Goal: Navigation & Orientation: Find specific page/section

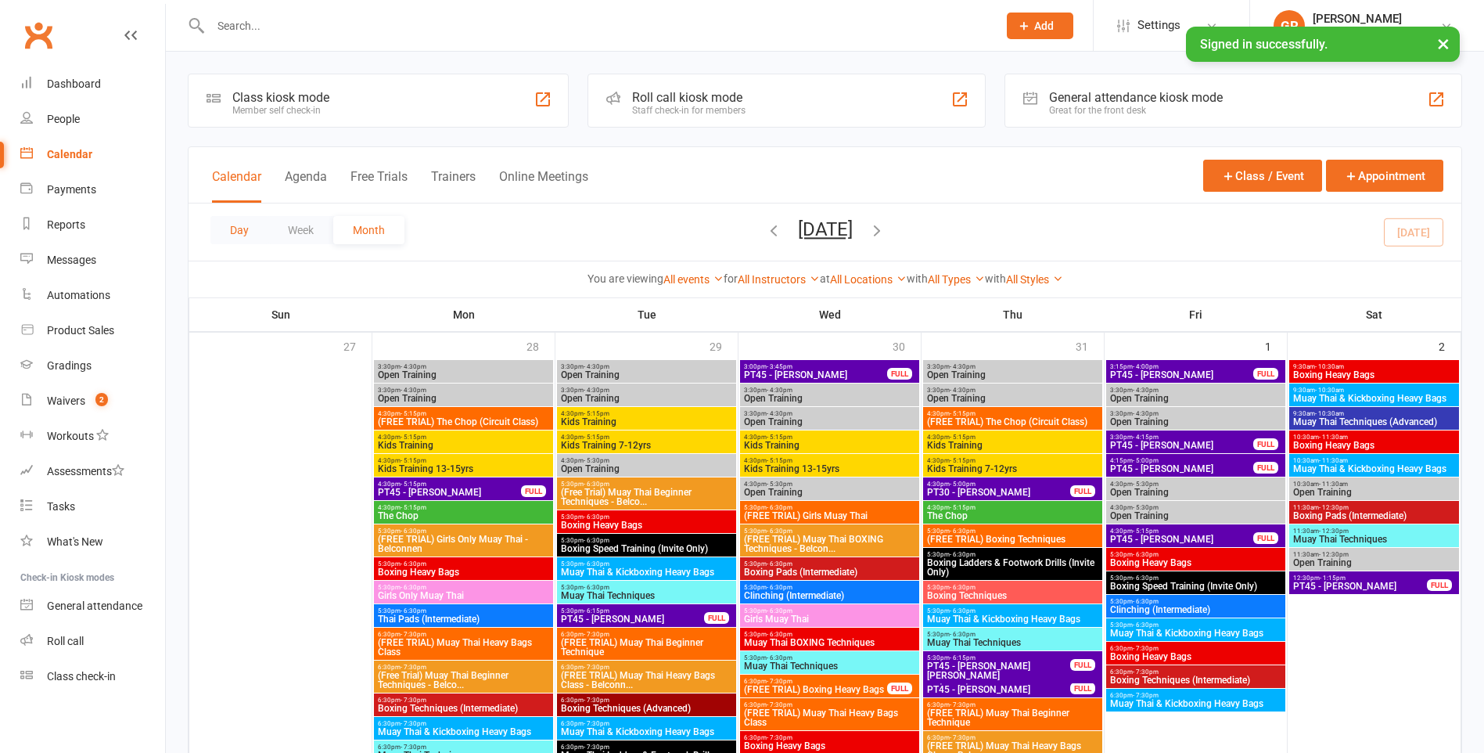
click at [243, 221] on button "Day" at bounding box center [239, 230] width 58 height 28
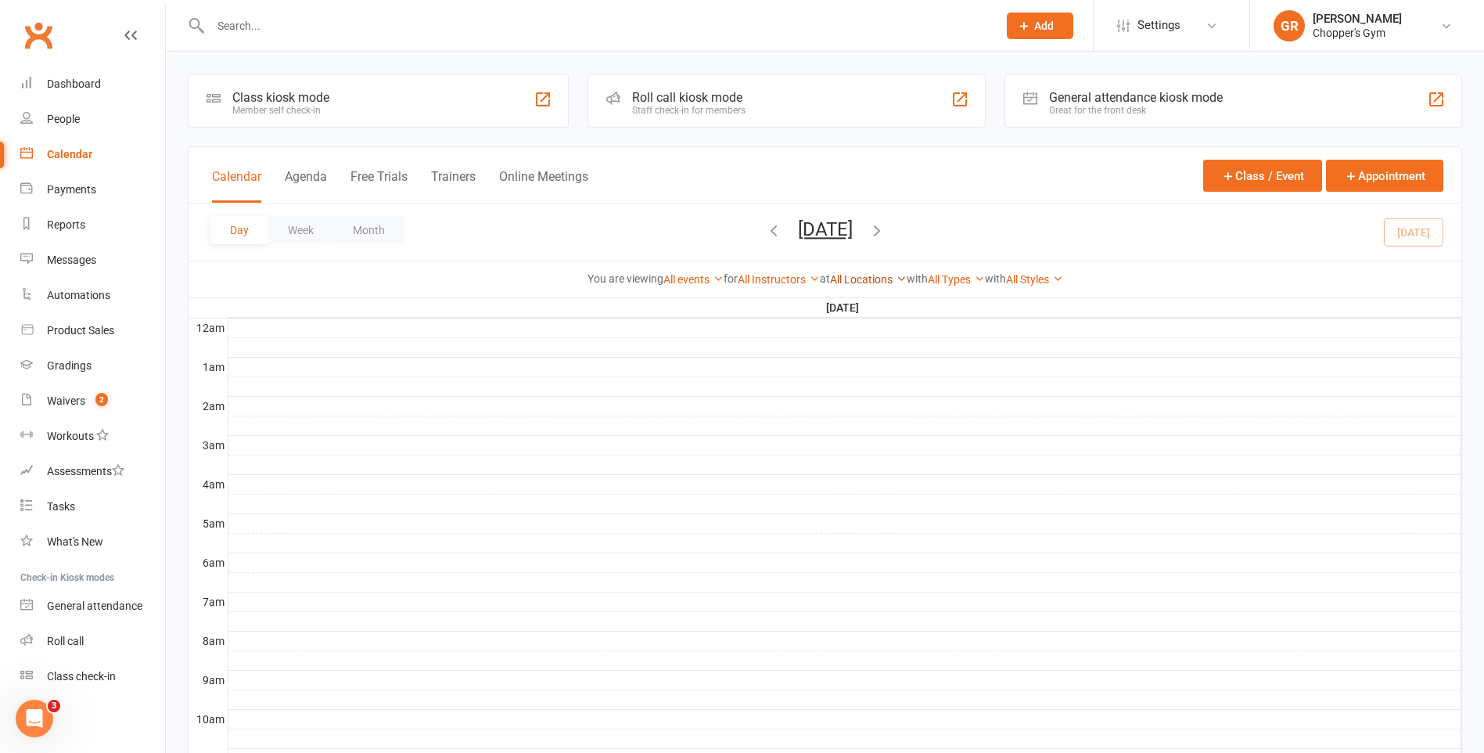
click at [869, 279] on link "All Locations" at bounding box center [868, 279] width 77 height 13
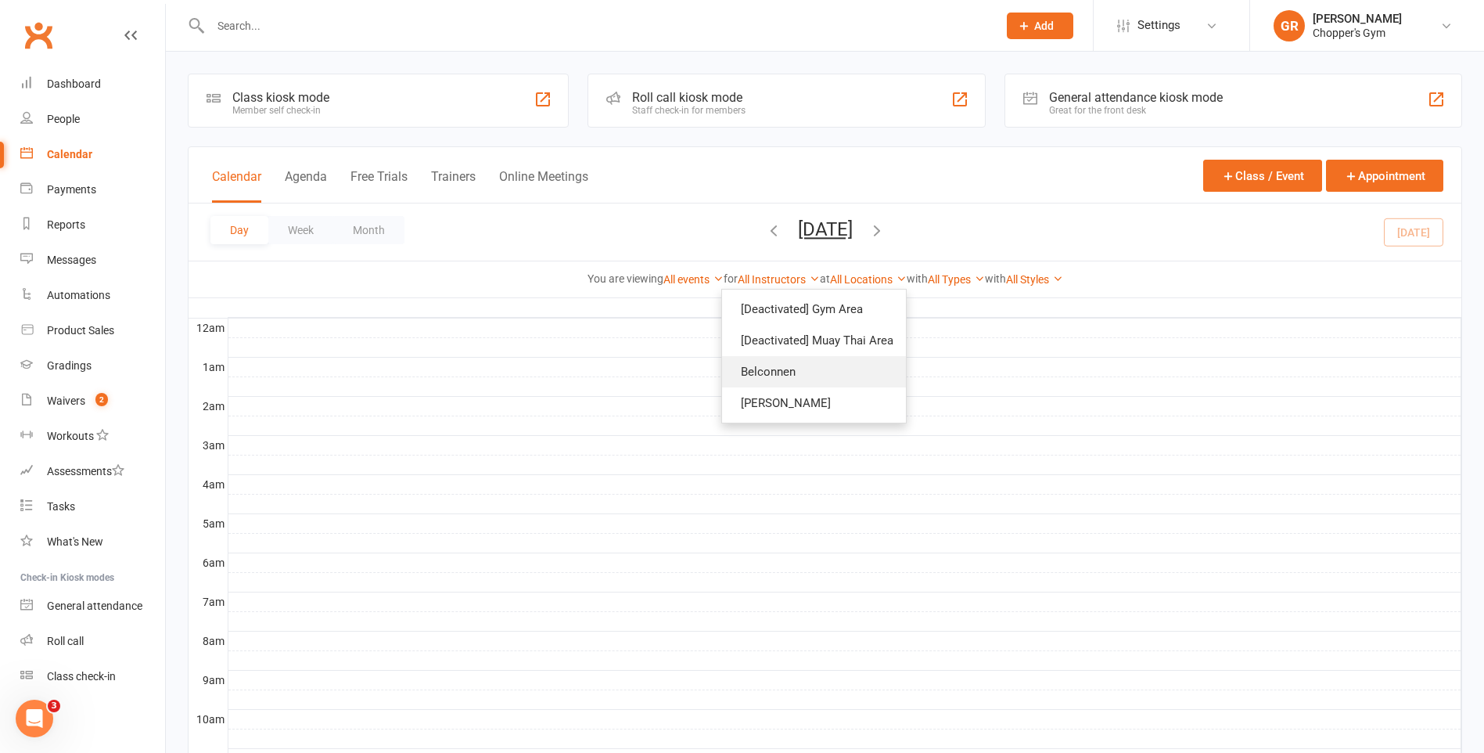
click at [839, 380] on link "Belconnen" at bounding box center [814, 371] width 184 height 31
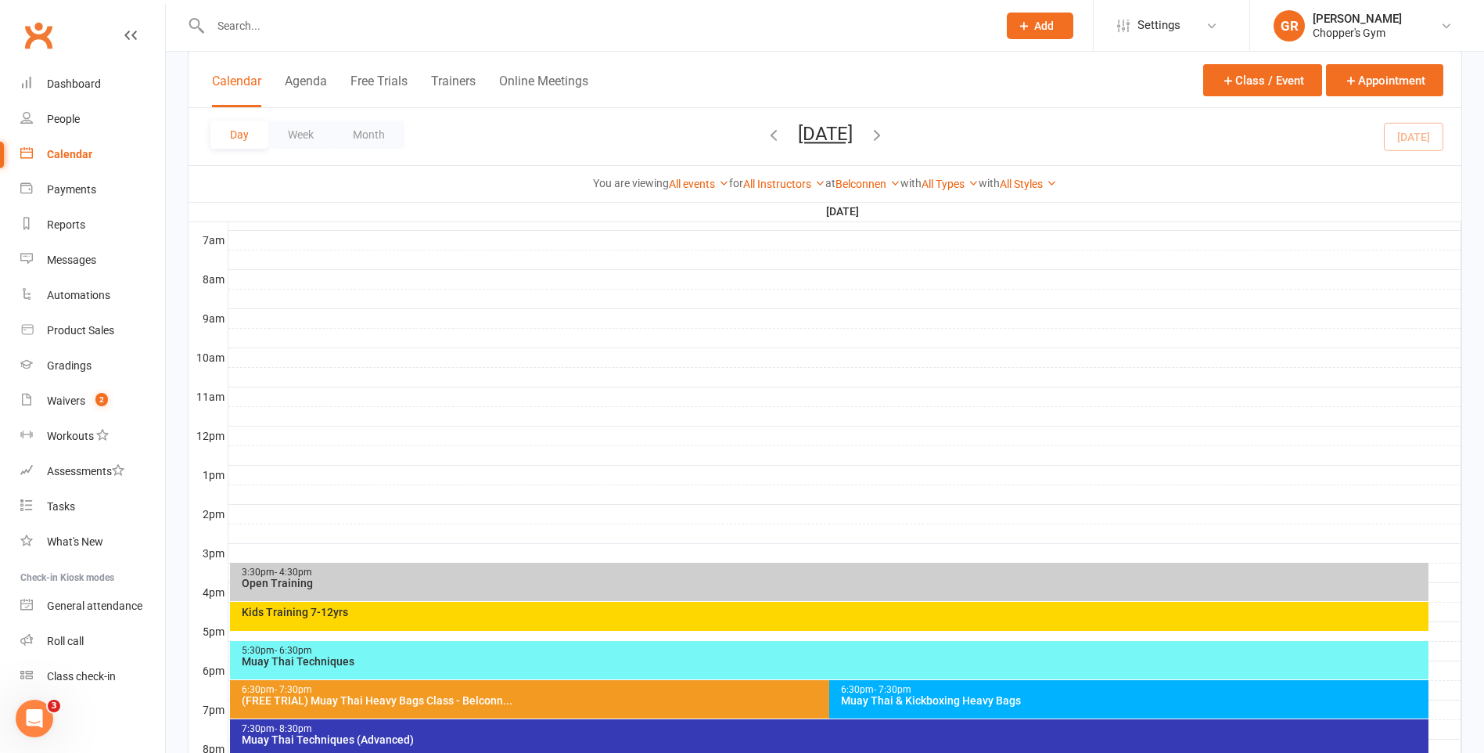
scroll to position [469, 0]
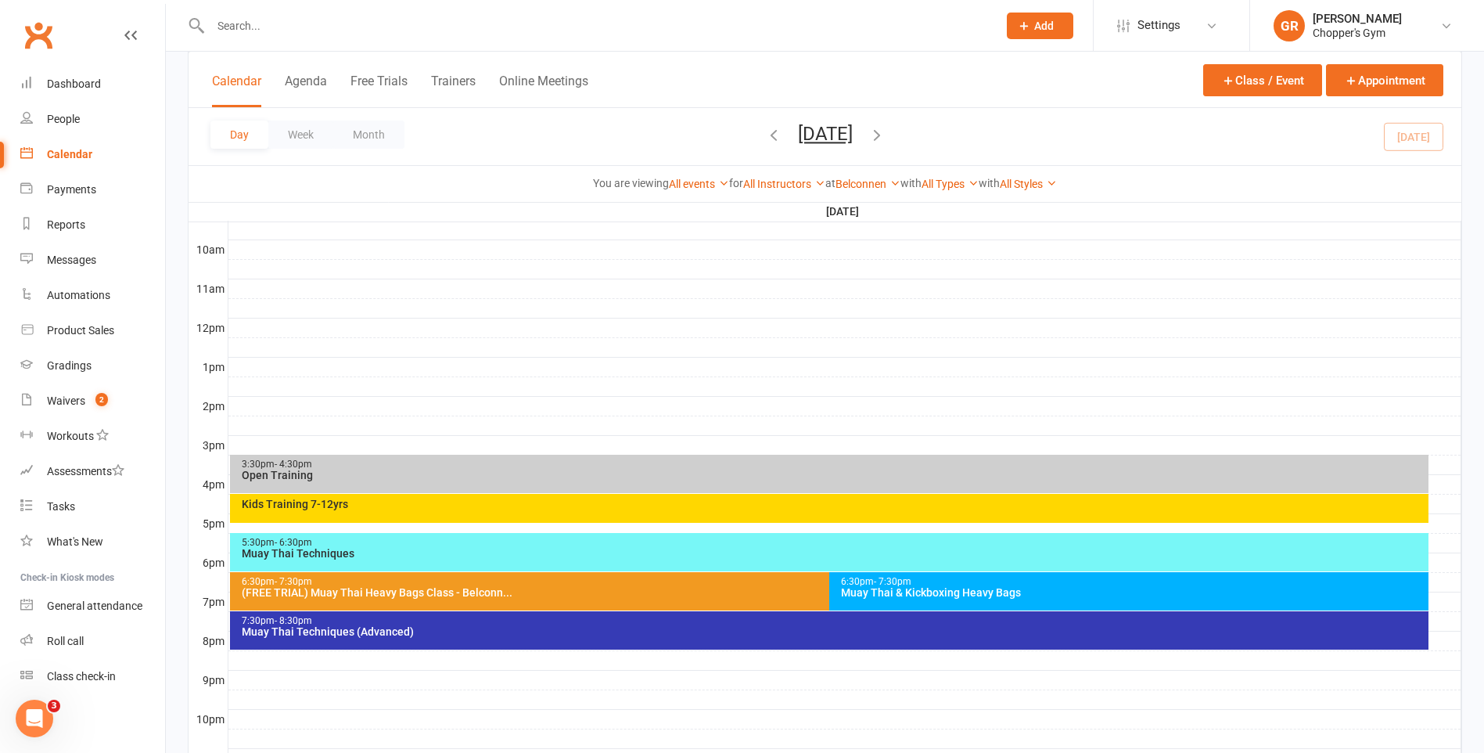
click at [811, 509] on div "Kids Training 7-12yrs" at bounding box center [833, 503] width 1185 height 11
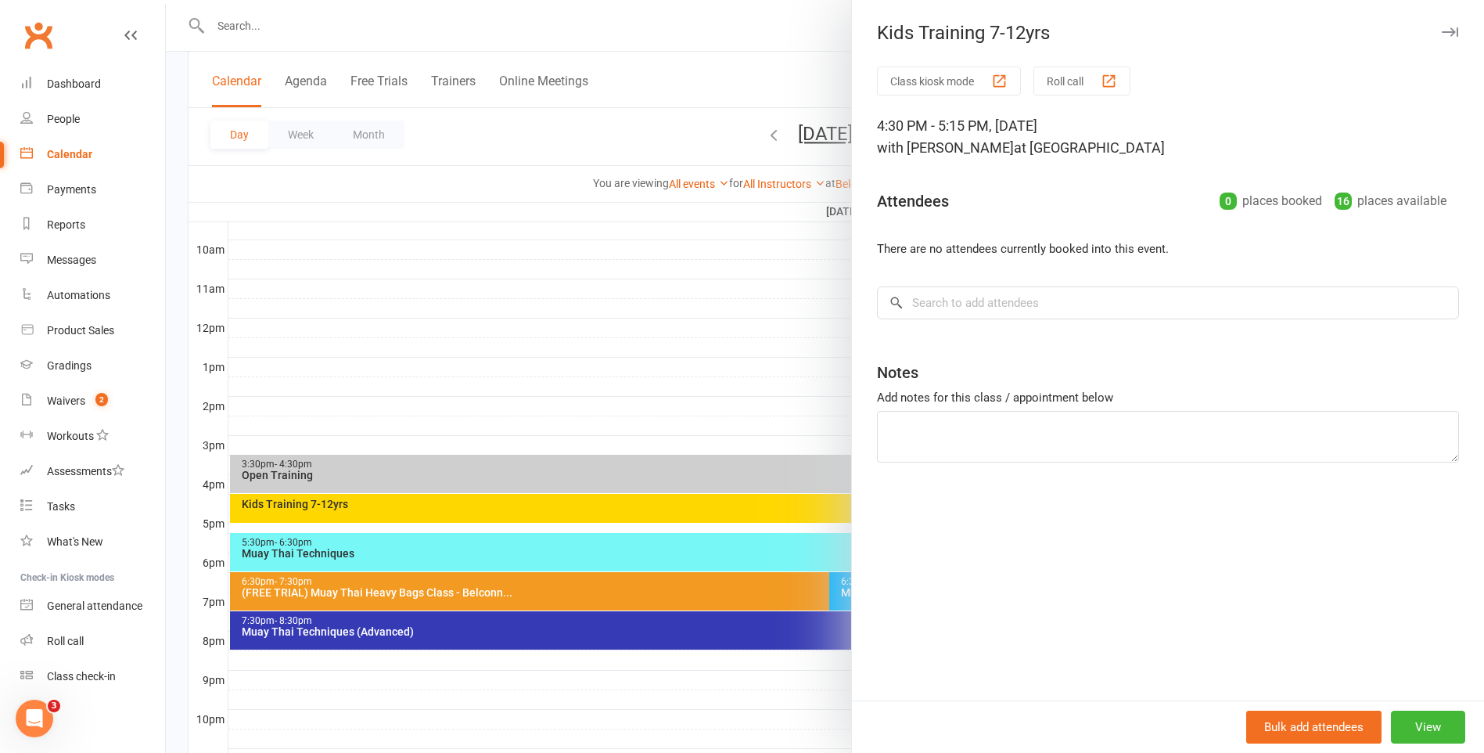
click at [746, 516] on div at bounding box center [825, 376] width 1318 height 753
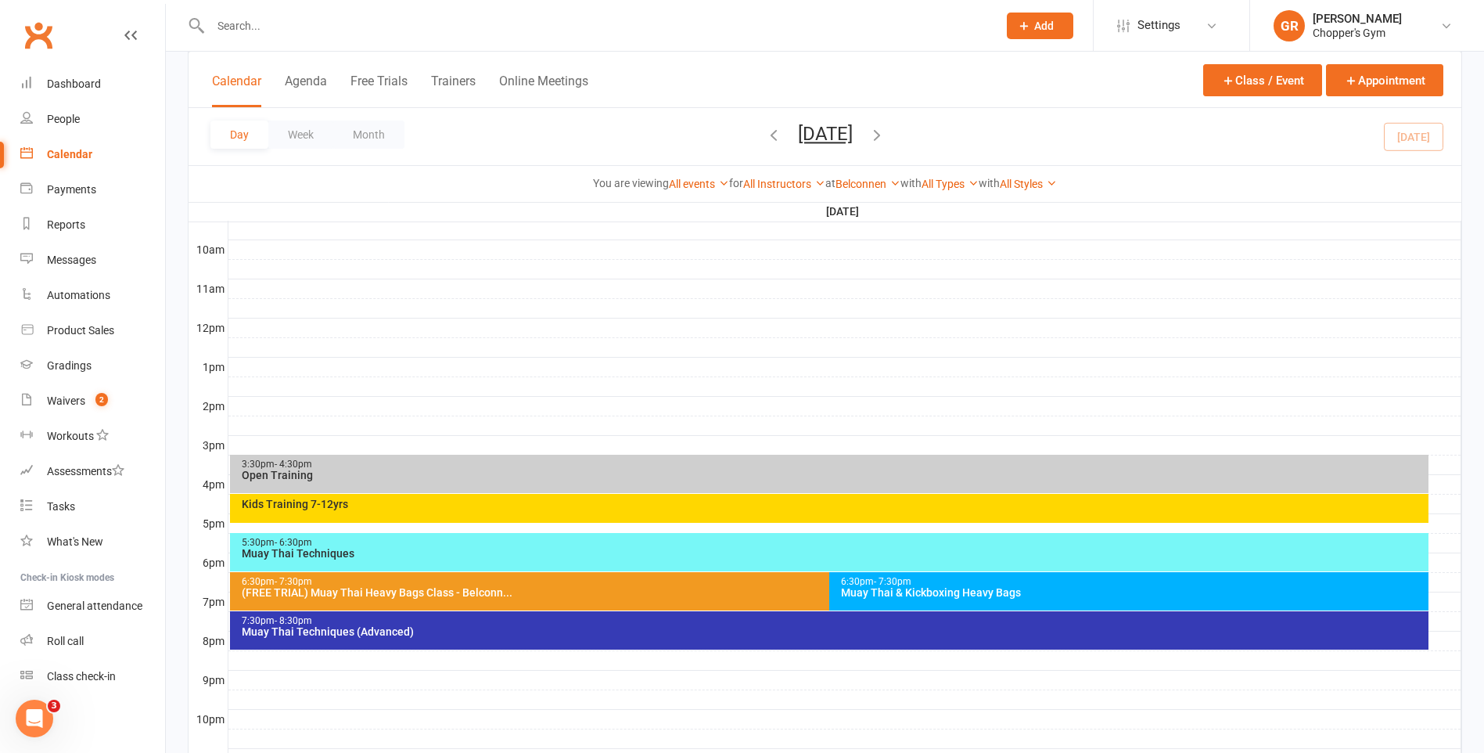
click at [715, 559] on div "5:30pm - 6:30pm Muay Thai Techniques" at bounding box center [829, 552] width 1199 height 38
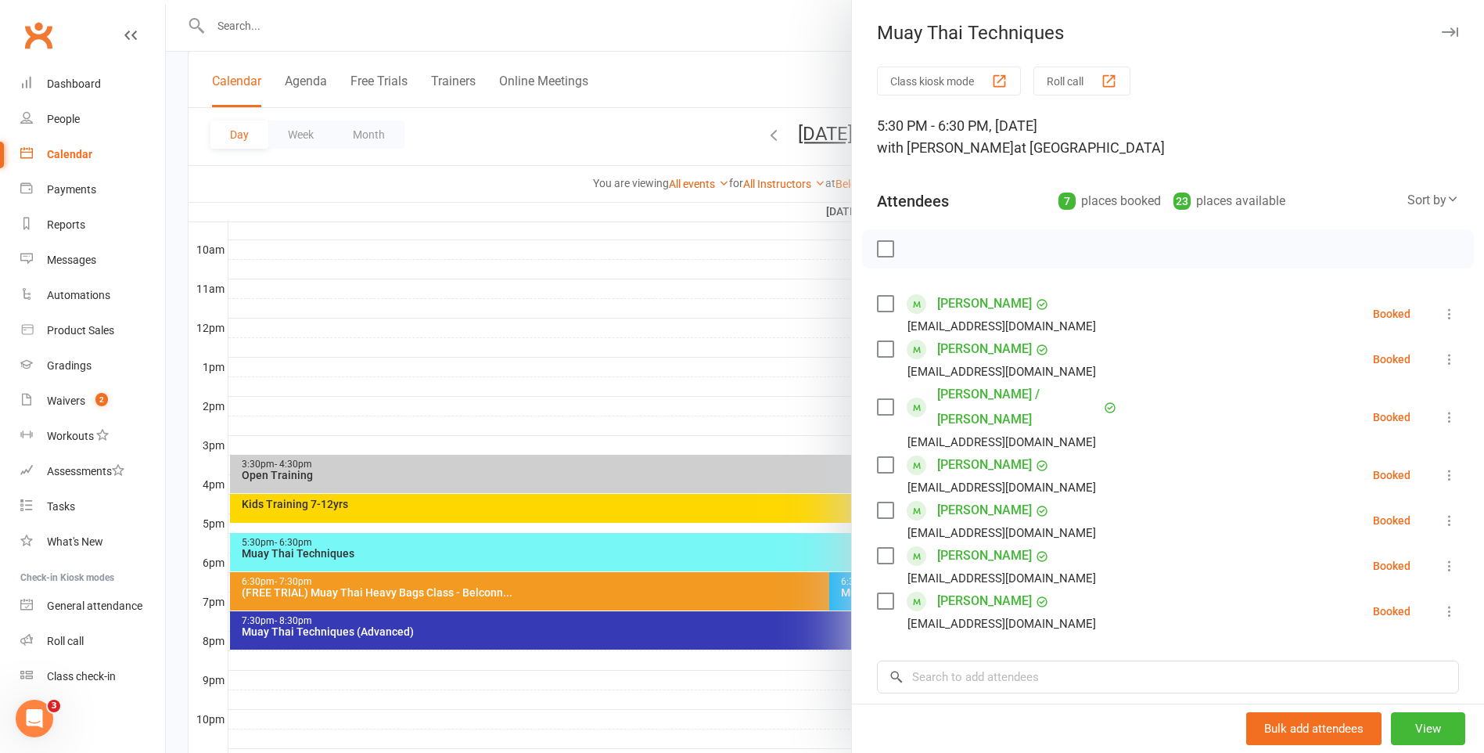
click at [721, 590] on div at bounding box center [825, 376] width 1318 height 753
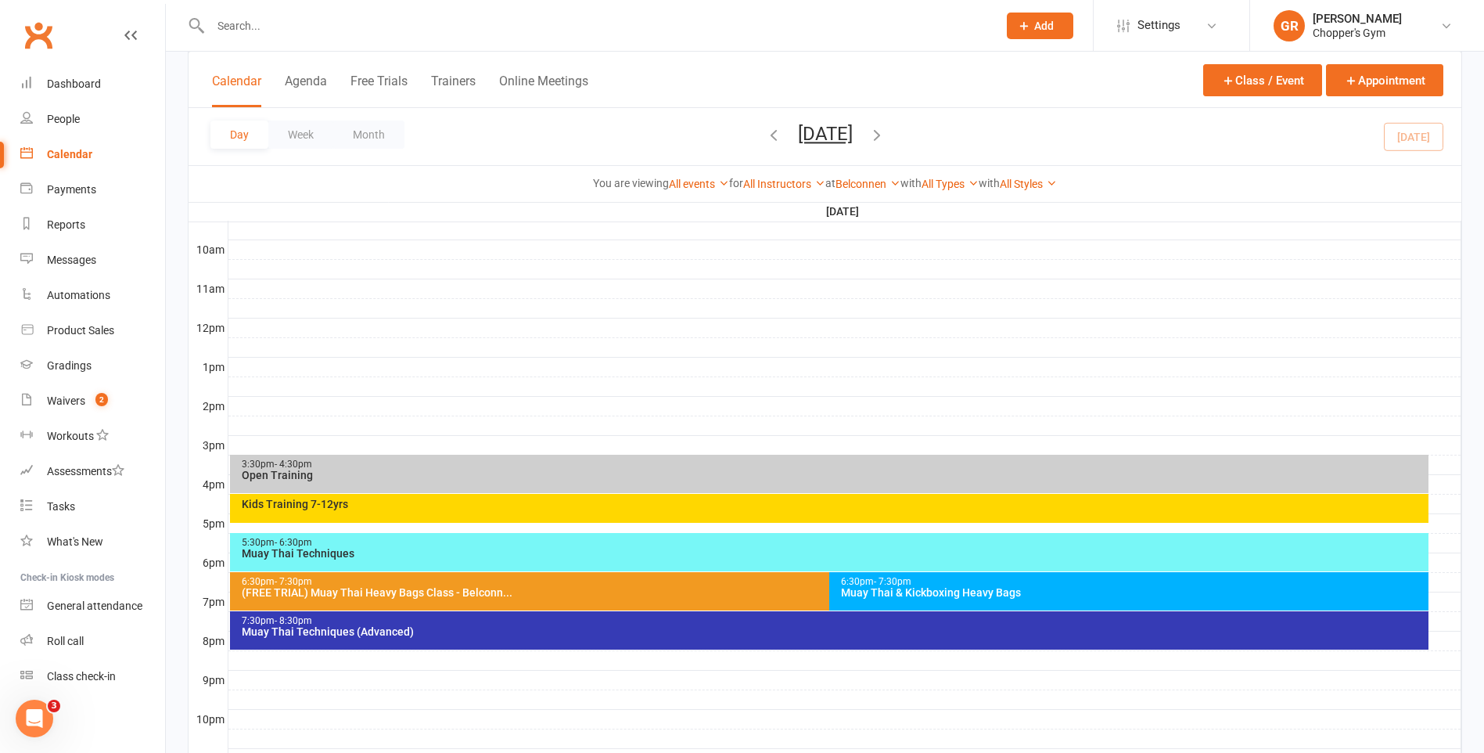
click at [728, 582] on div "6:30pm - 7:30pm" at bounding box center [825, 582] width 1169 height 10
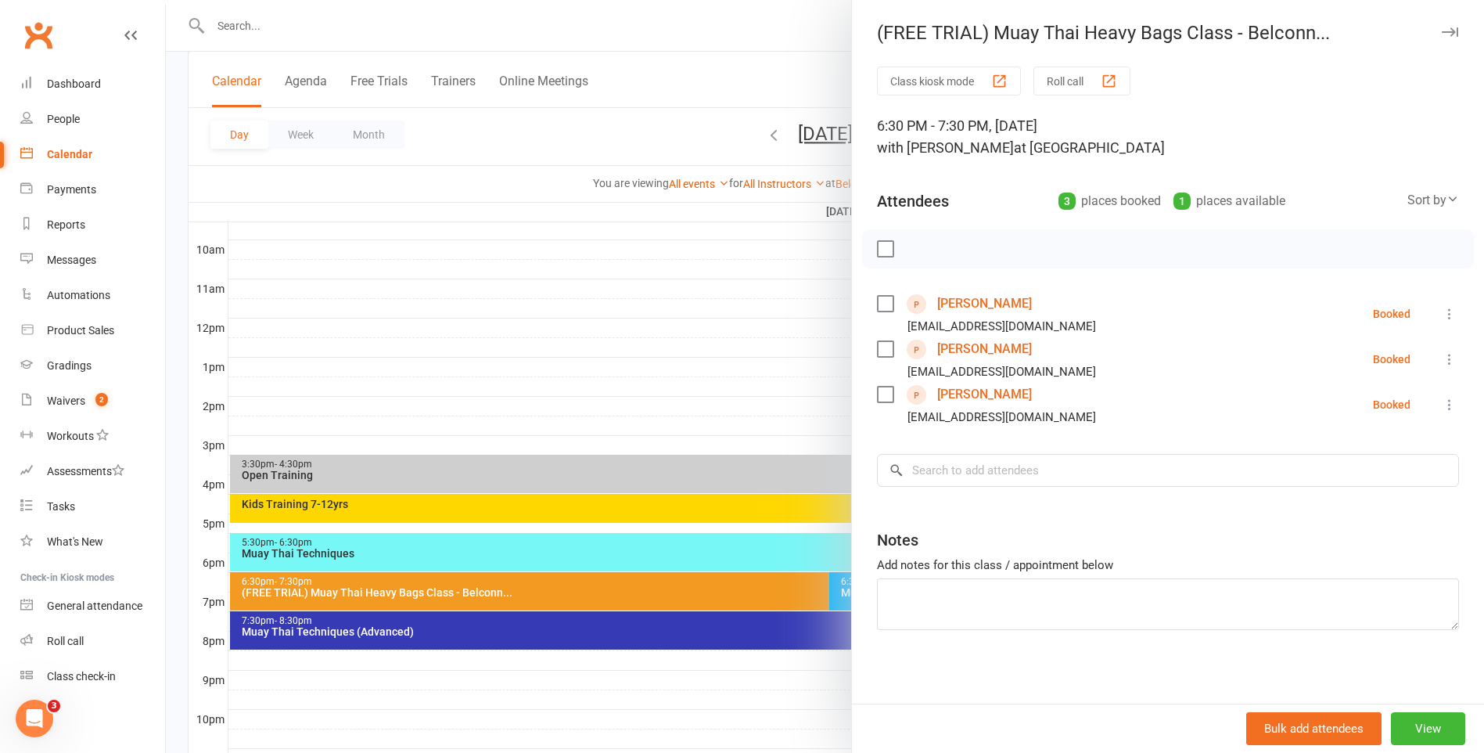
click at [728, 582] on div at bounding box center [825, 376] width 1318 height 753
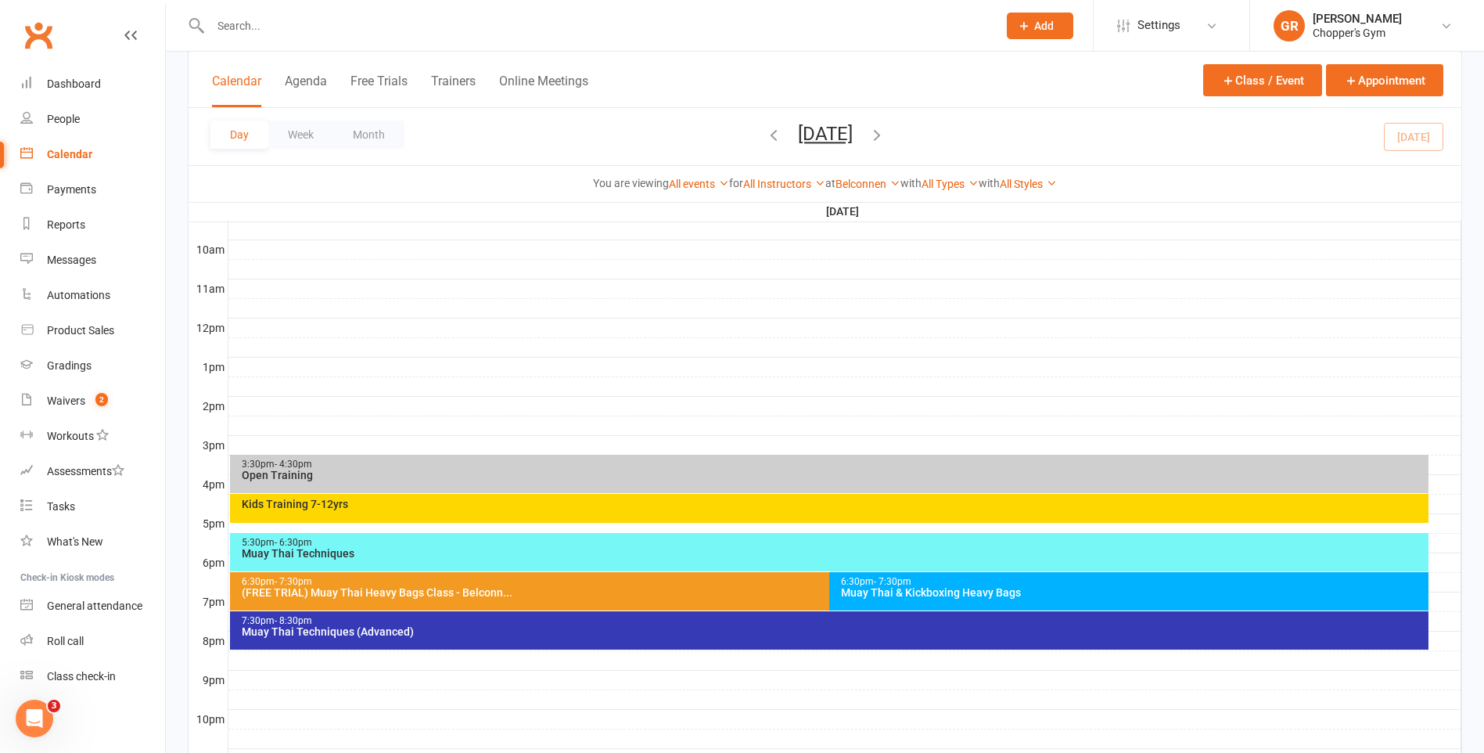
click at [956, 597] on div "Muay Thai & Kickboxing Heavy Bags" at bounding box center [1132, 592] width 585 height 11
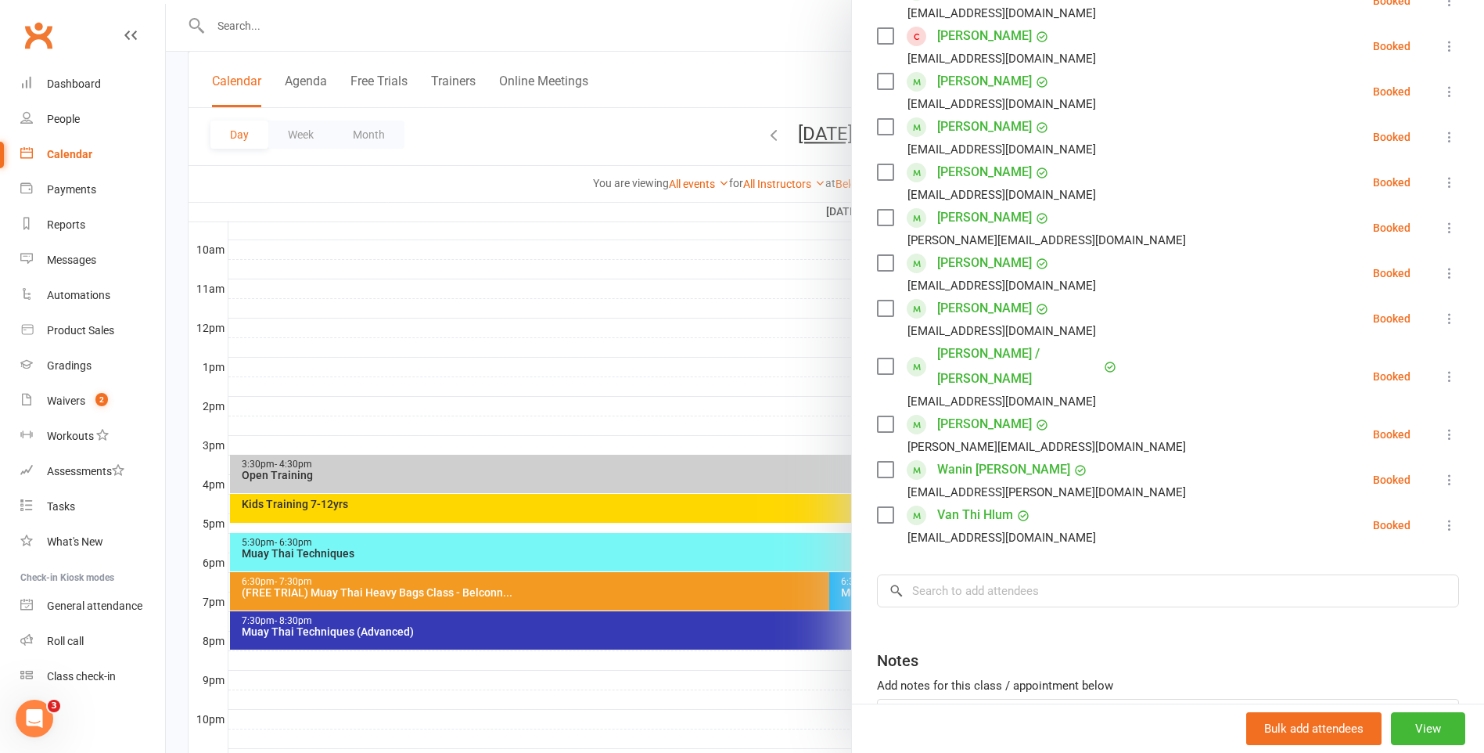
scroll to position [235, 0]
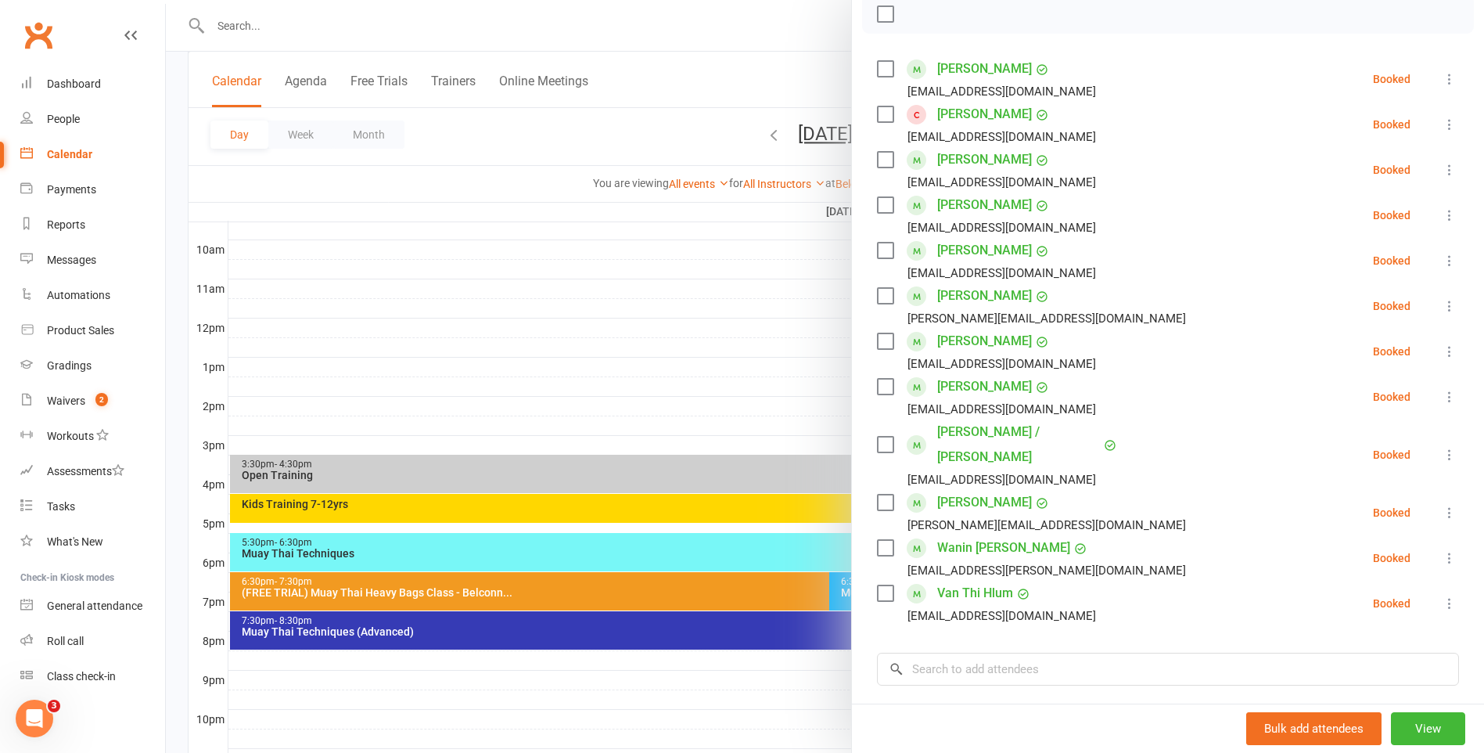
click at [567, 649] on div at bounding box center [825, 376] width 1318 height 753
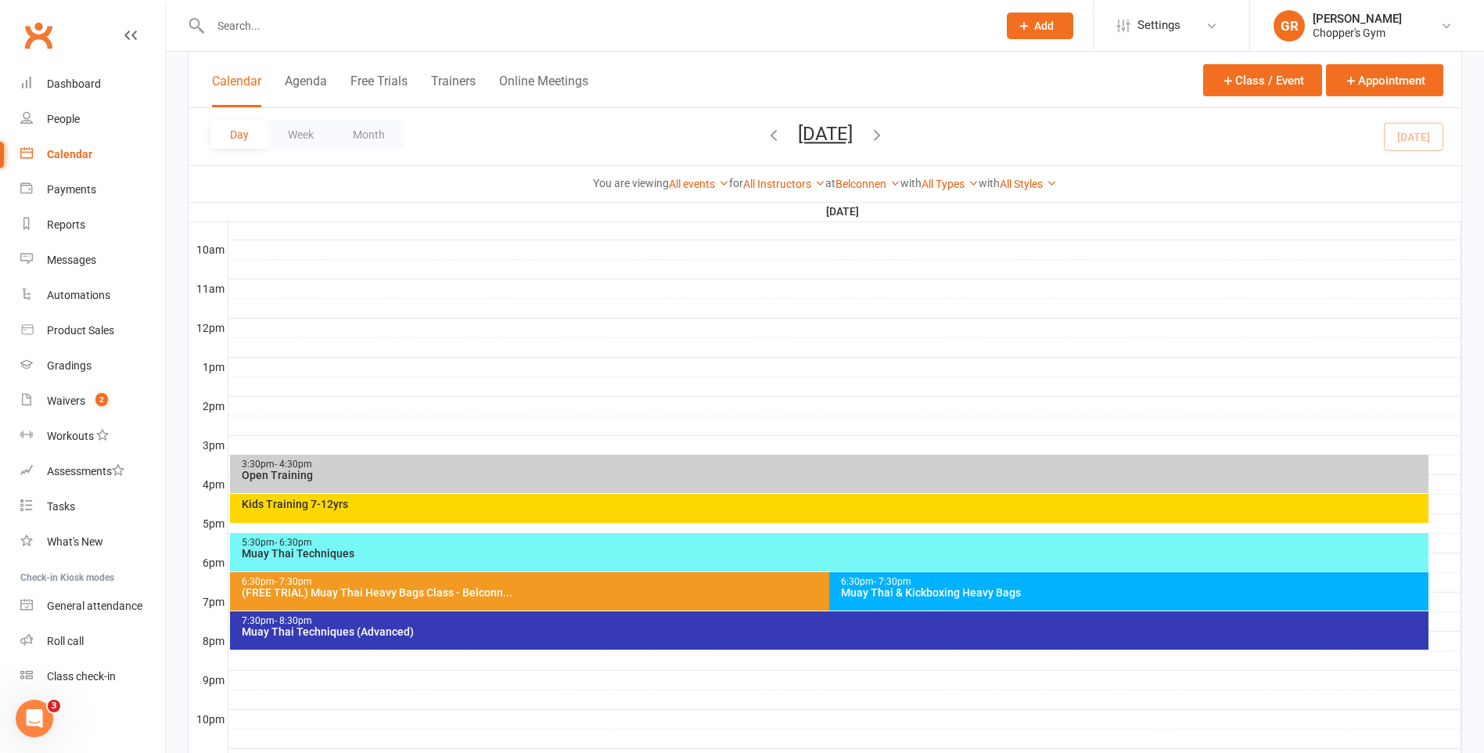
click at [589, 627] on div "Muay Thai Techniques (Advanced)" at bounding box center [833, 631] width 1185 height 11
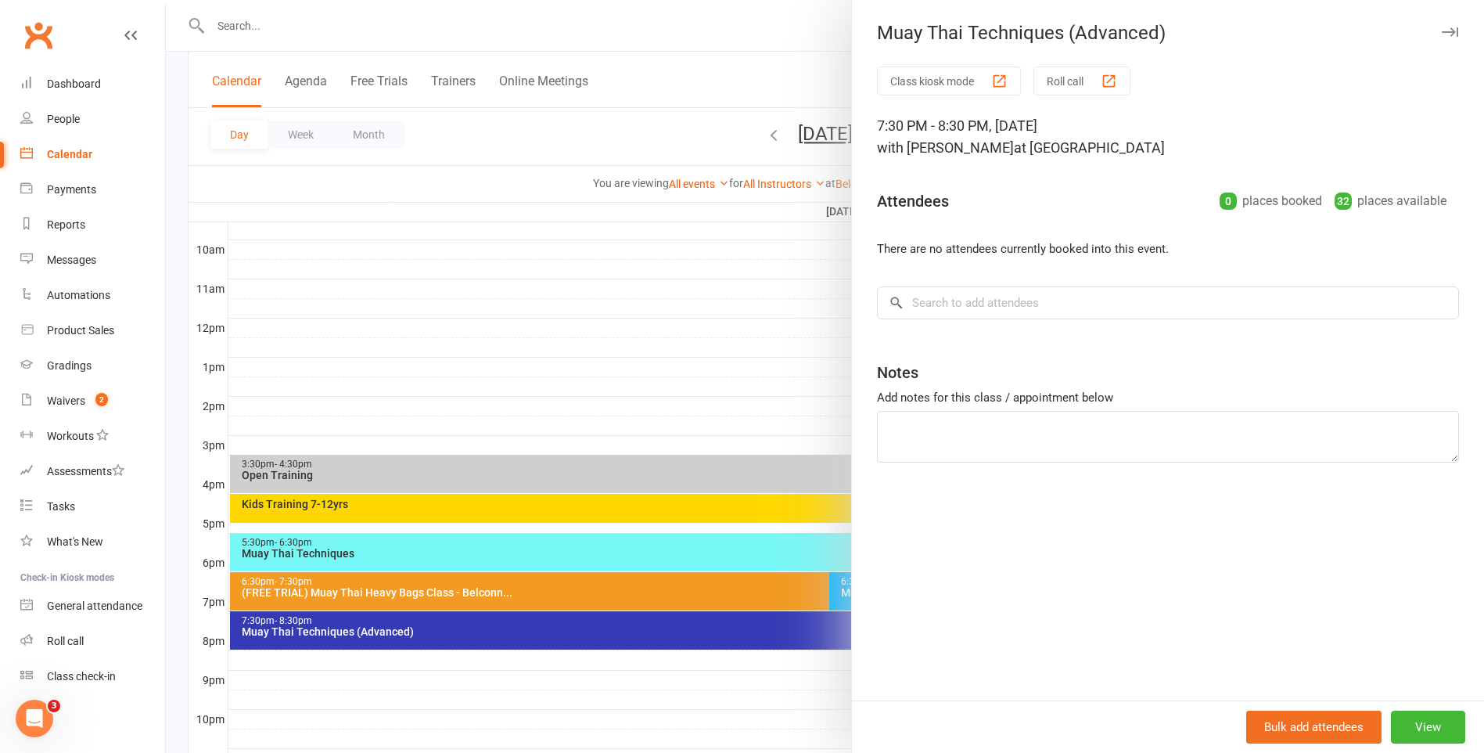
click at [589, 627] on div at bounding box center [825, 376] width 1318 height 753
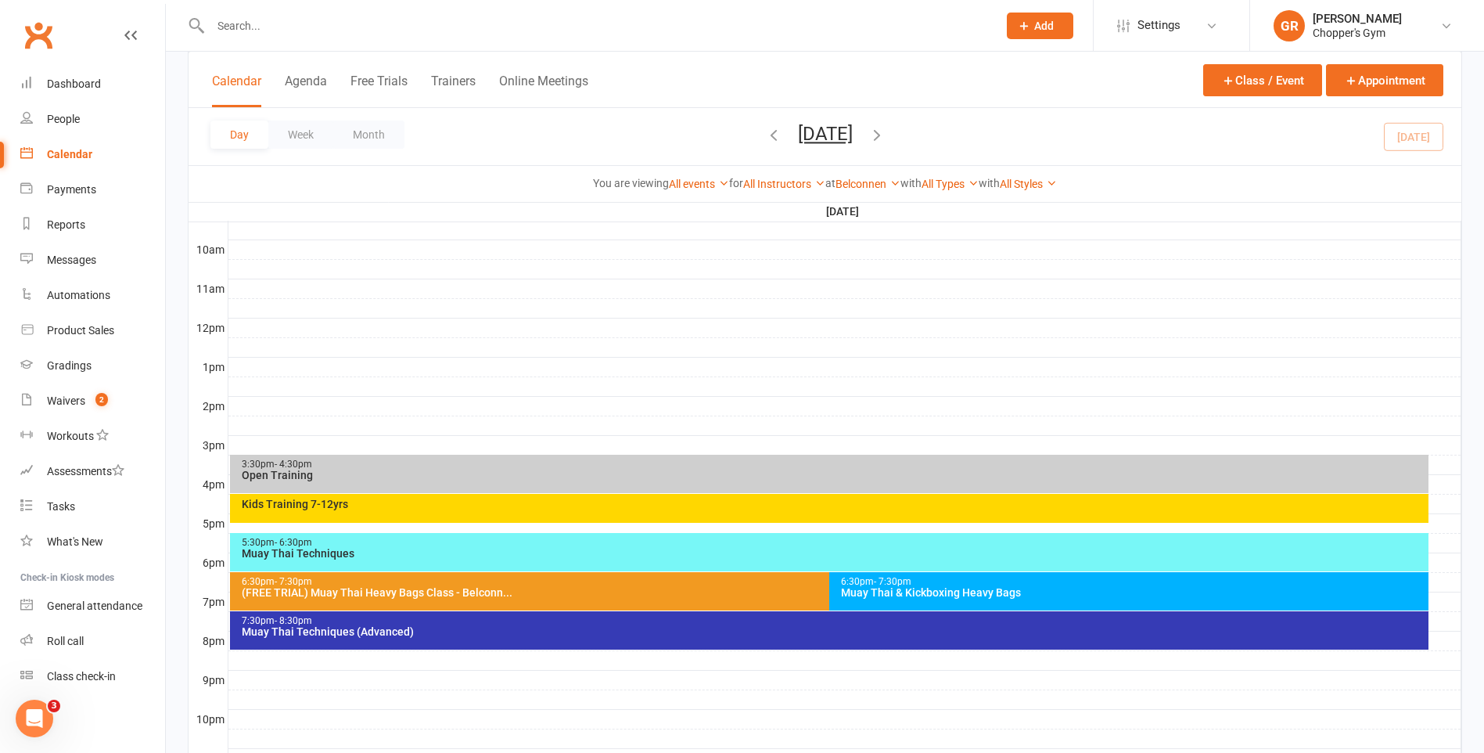
click at [606, 549] on div "Muay Thai Techniques" at bounding box center [833, 553] width 1185 height 11
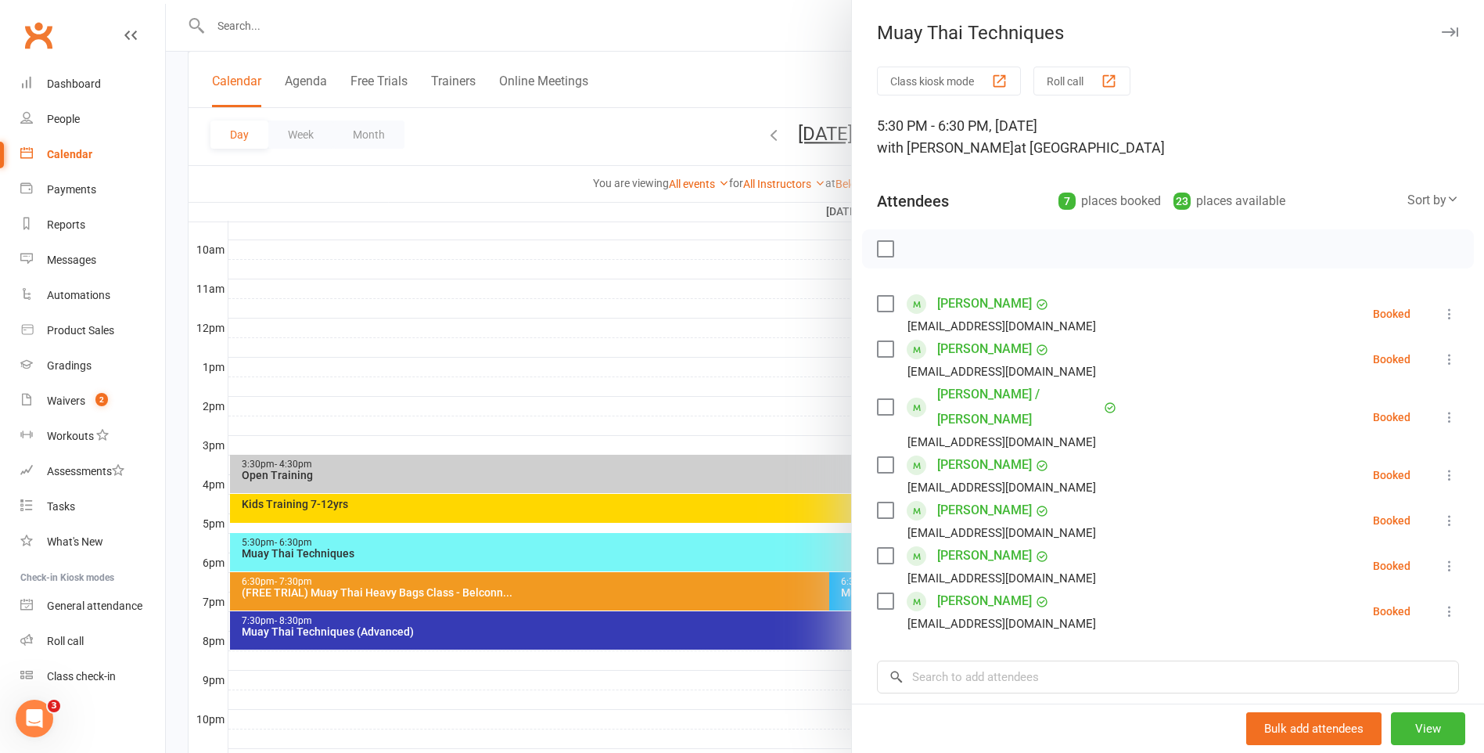
click at [692, 225] on div at bounding box center [825, 376] width 1318 height 753
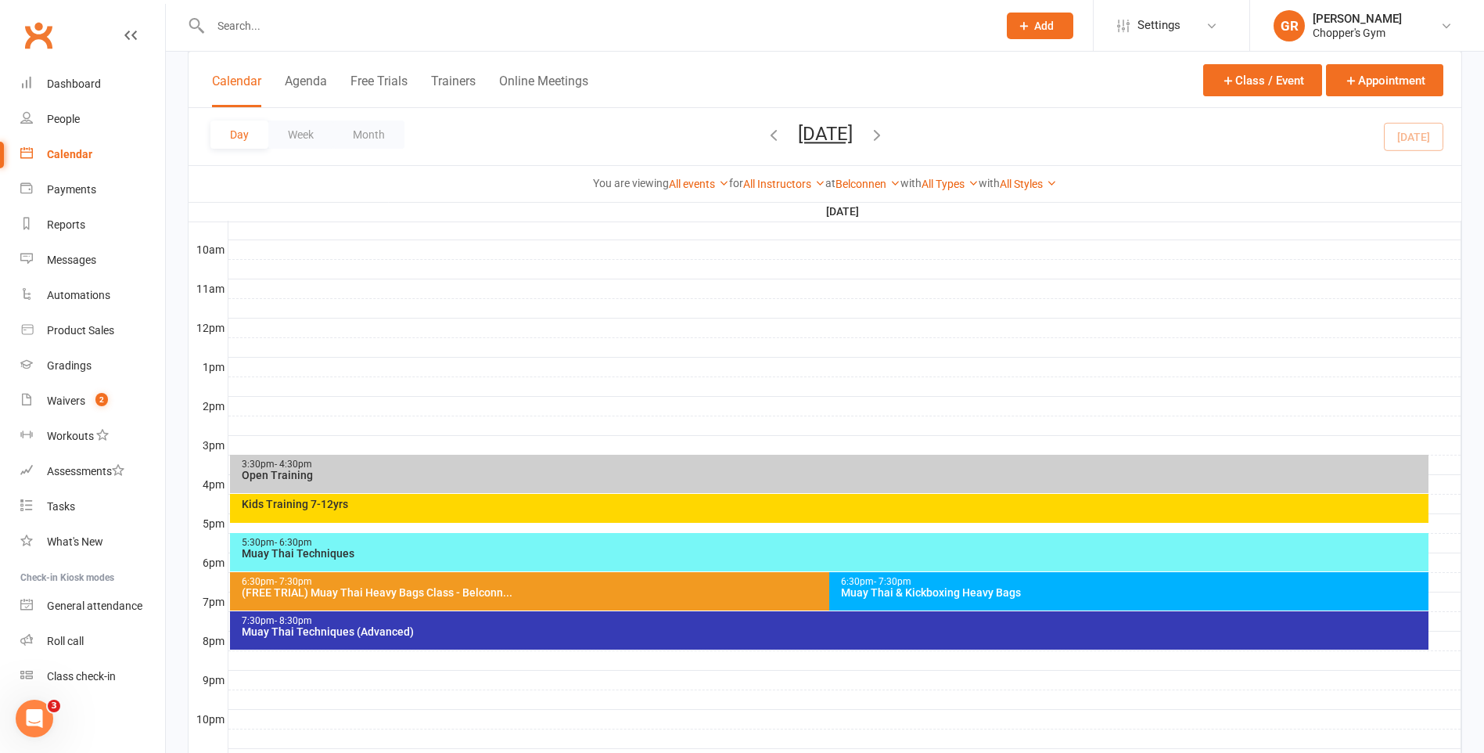
click at [313, 31] on input "text" at bounding box center [596, 26] width 781 height 22
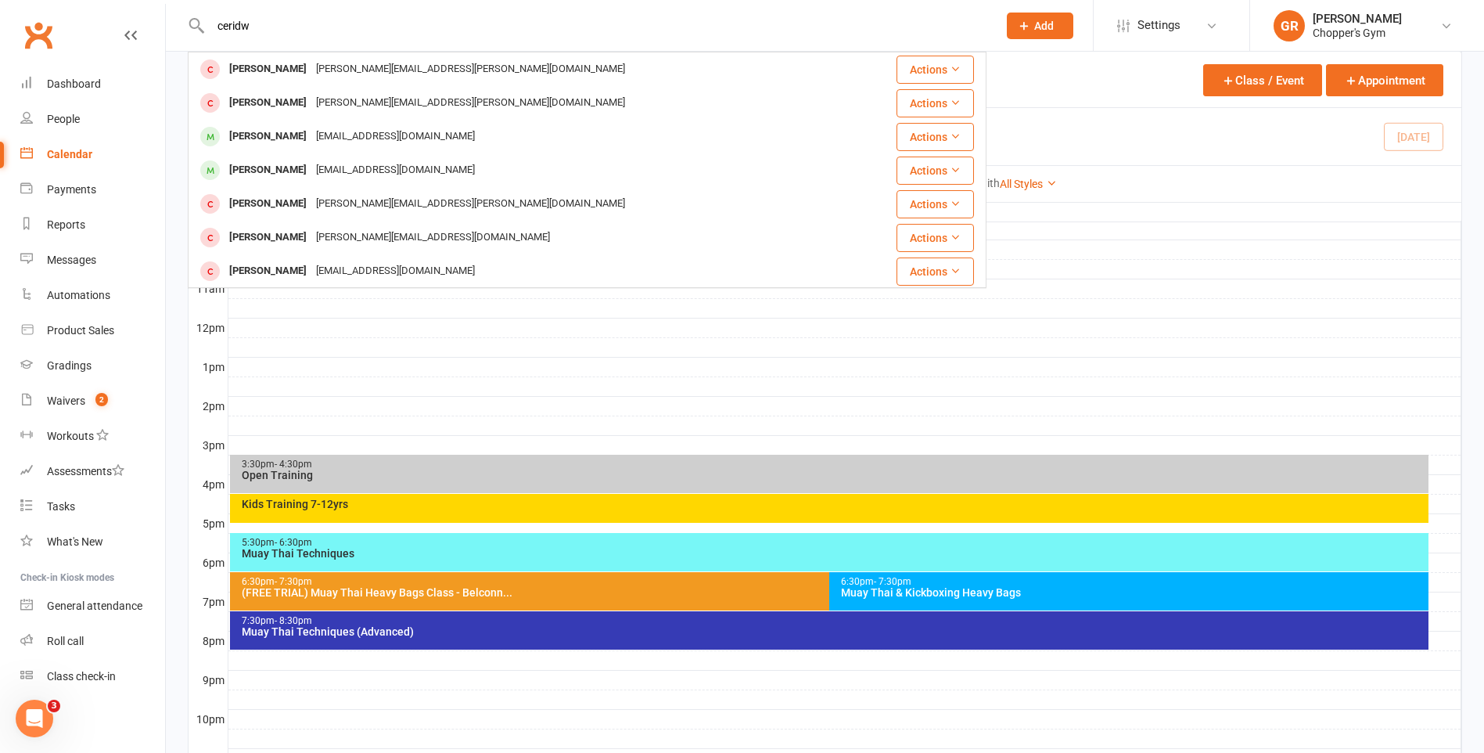
type input "ceridwe"
